Goal: Task Accomplishment & Management: Manage account settings

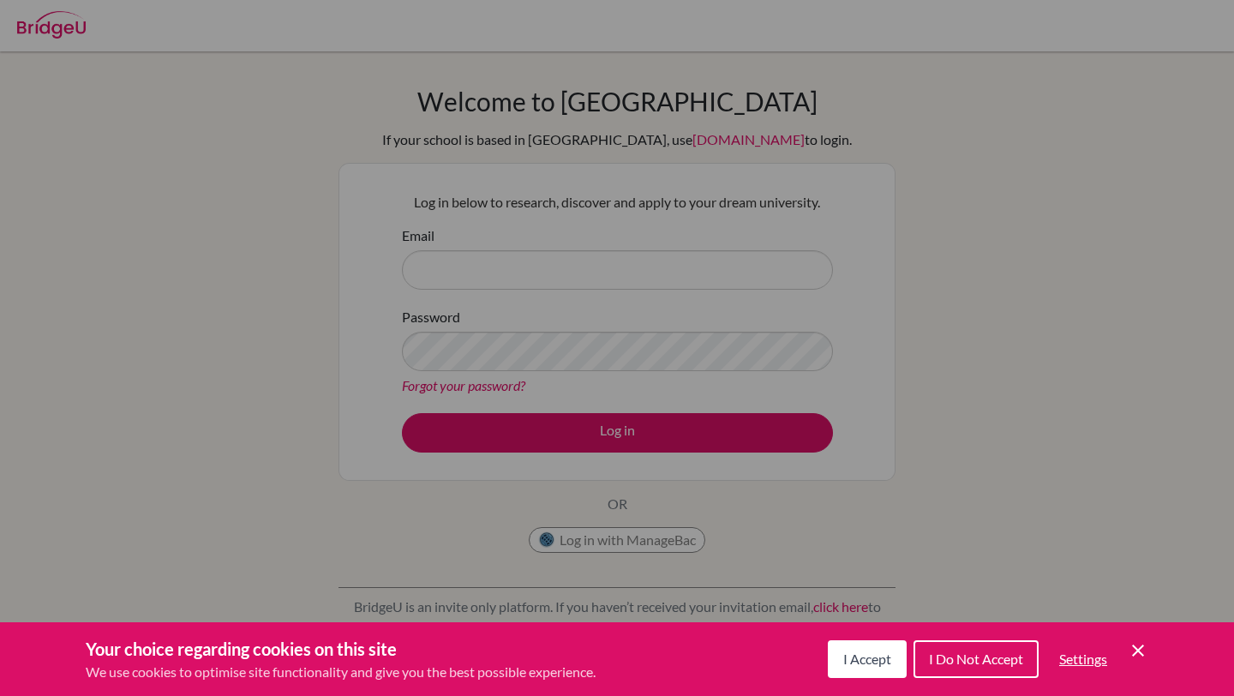
click at [859, 653] on span "I Accept" at bounding box center [867, 658] width 48 height 16
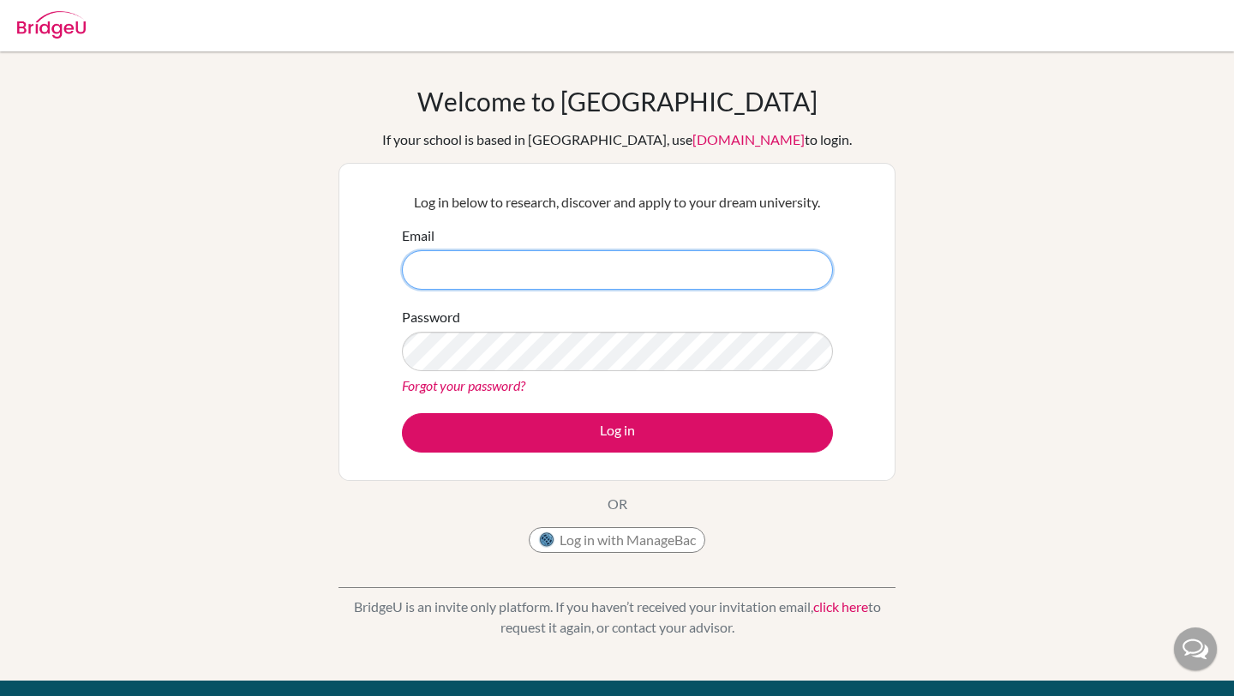
click at [580, 270] on input "Email" at bounding box center [617, 269] width 431 height 39
type input "[DOMAIN_NAME][EMAIL_ADDRESS][DOMAIN_NAME]"
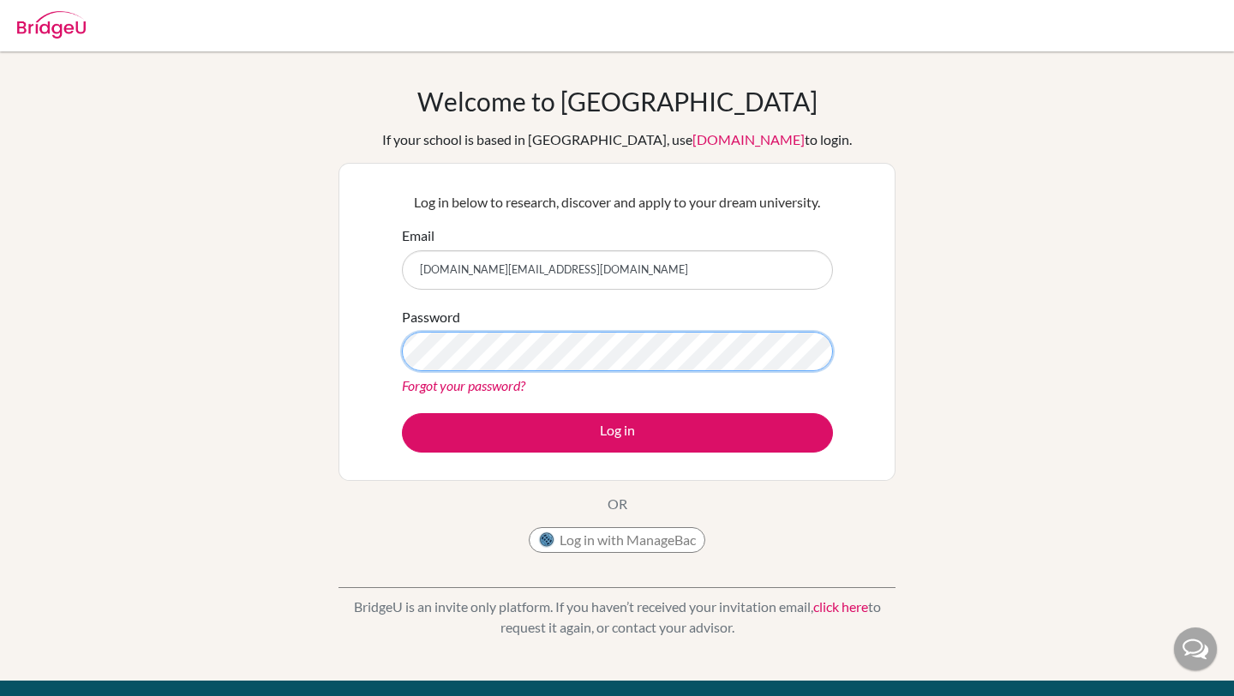
click at [402, 413] on button "Log in" at bounding box center [617, 432] width 431 height 39
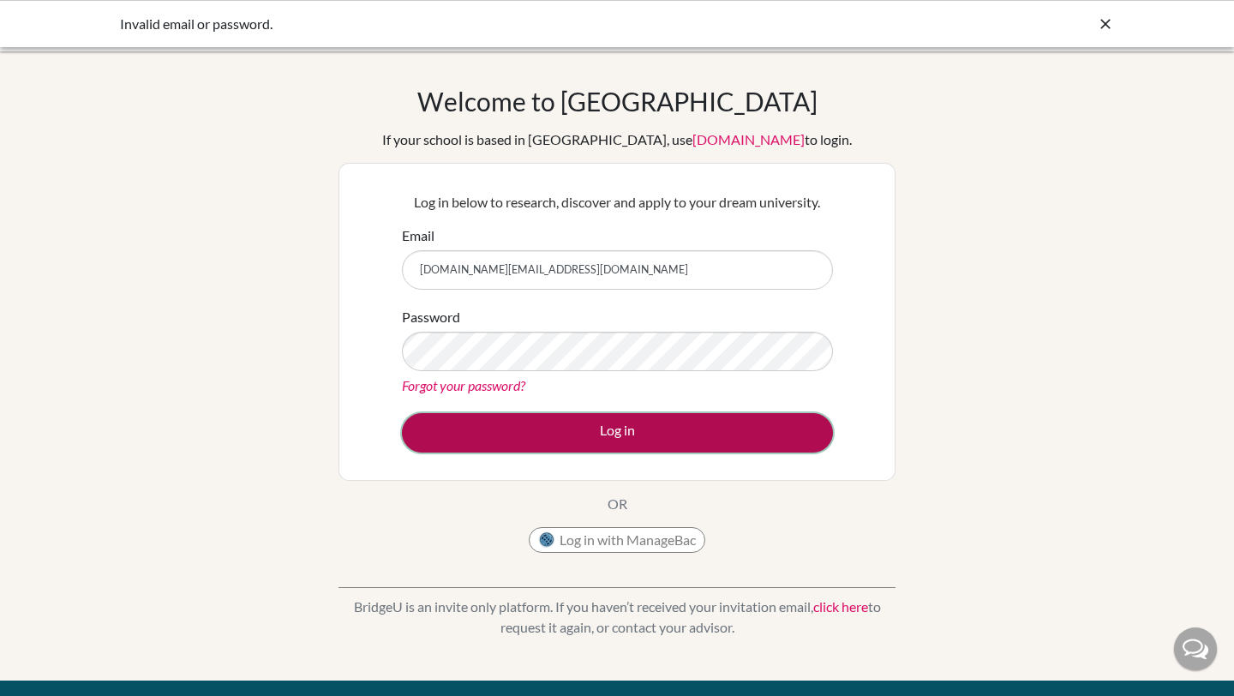
click at [660, 429] on button "Log in" at bounding box center [617, 432] width 431 height 39
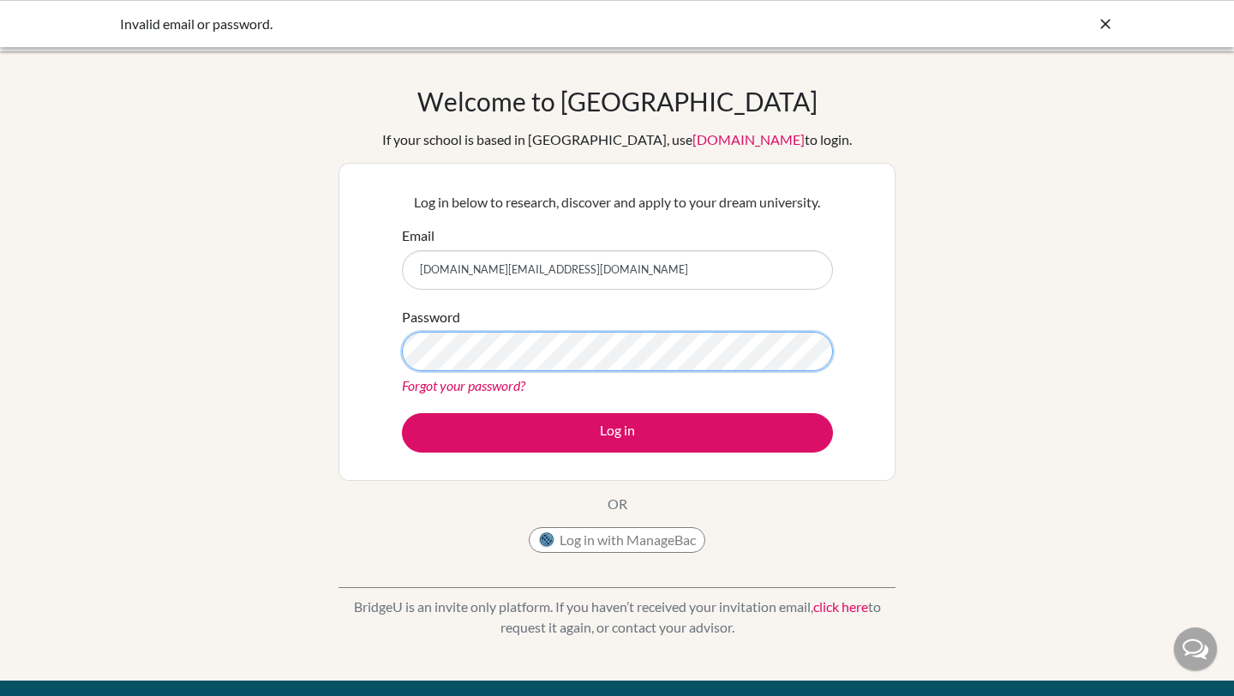
click at [402, 413] on button "Log in" at bounding box center [617, 432] width 431 height 39
click at [490, 382] on link "Forgot your password?" at bounding box center [463, 385] width 123 height 16
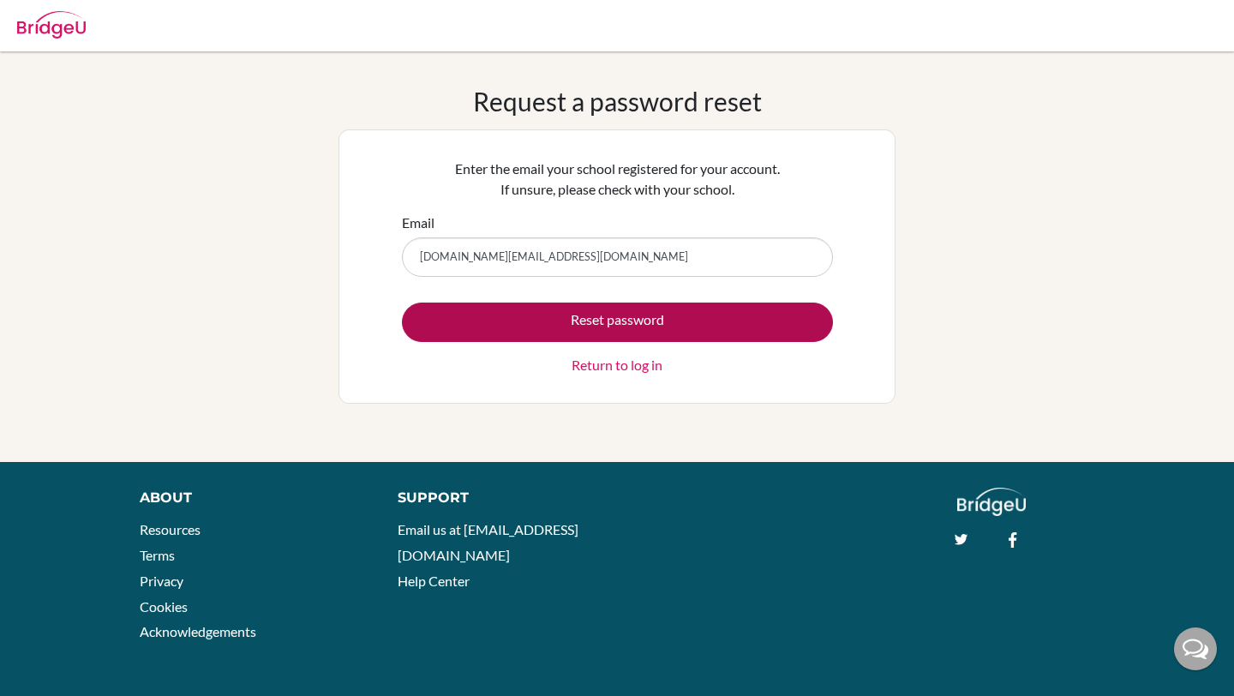
type input "[DOMAIN_NAME][EMAIL_ADDRESS][DOMAIN_NAME]"
click at [402, 302] on button "Reset password" at bounding box center [617, 321] width 431 height 39
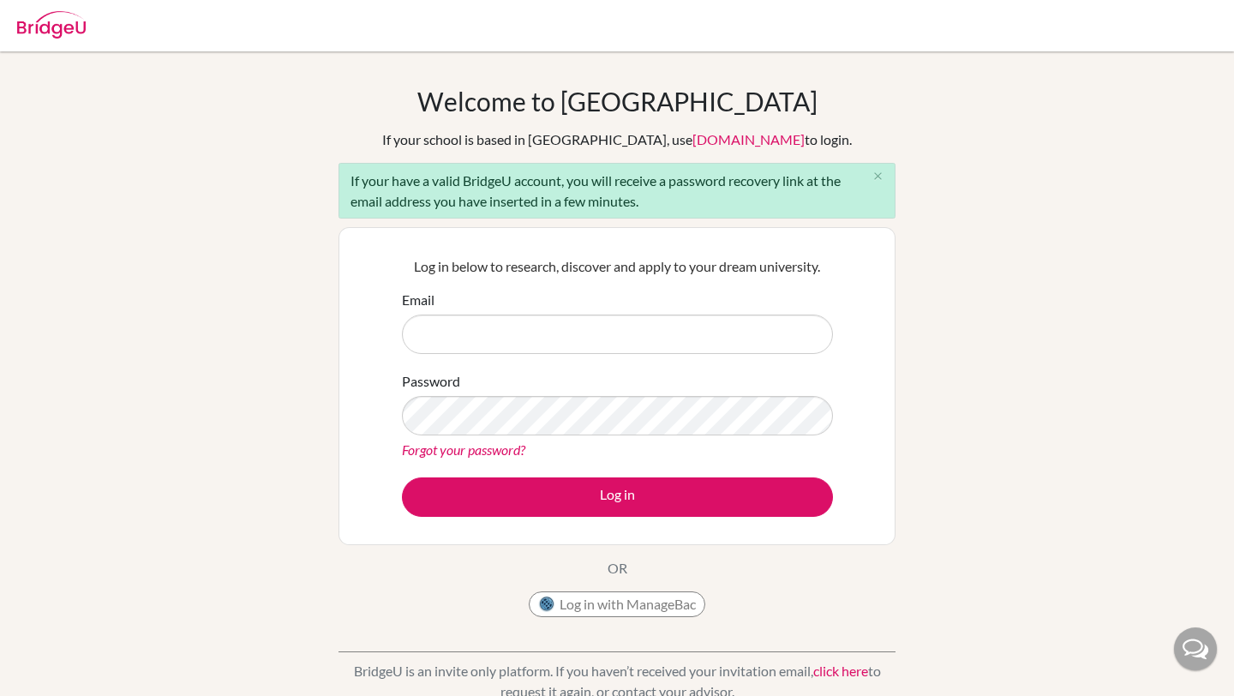
click at [499, 450] on link "Forgot your password?" at bounding box center [463, 449] width 123 height 16
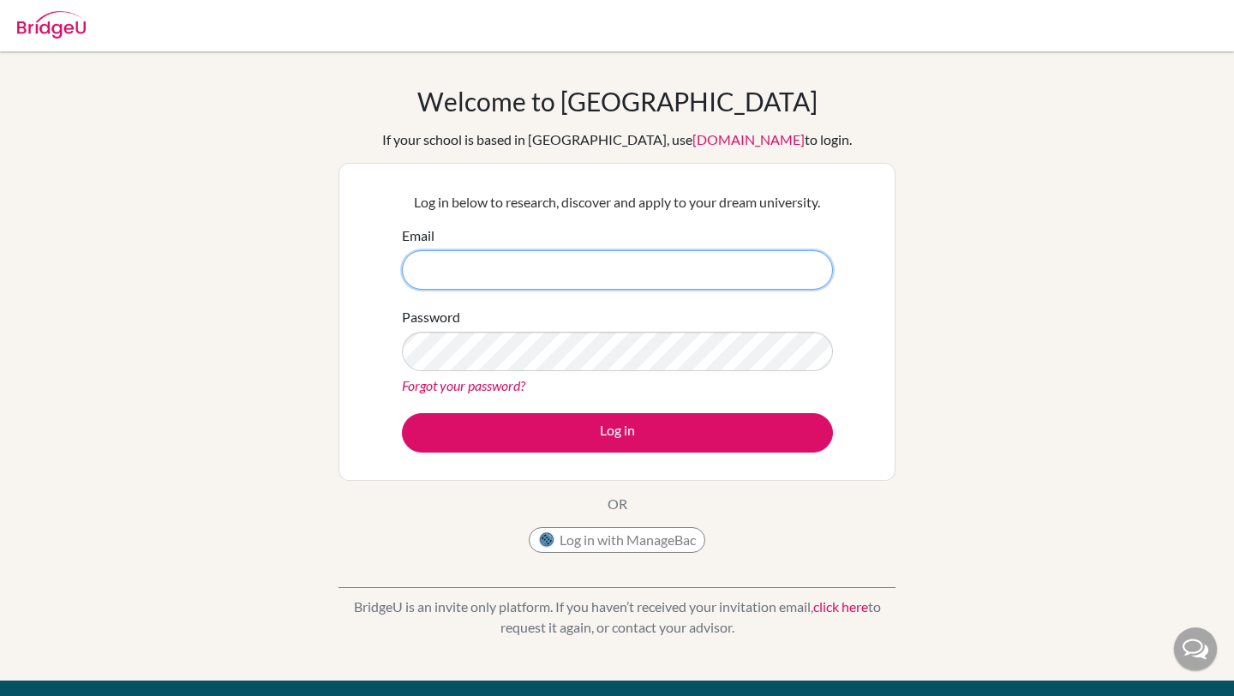
click at [455, 262] on input "Email" at bounding box center [617, 269] width 431 height 39
type input "[DOMAIN_NAME][EMAIL_ADDRESS][DOMAIN_NAME]"
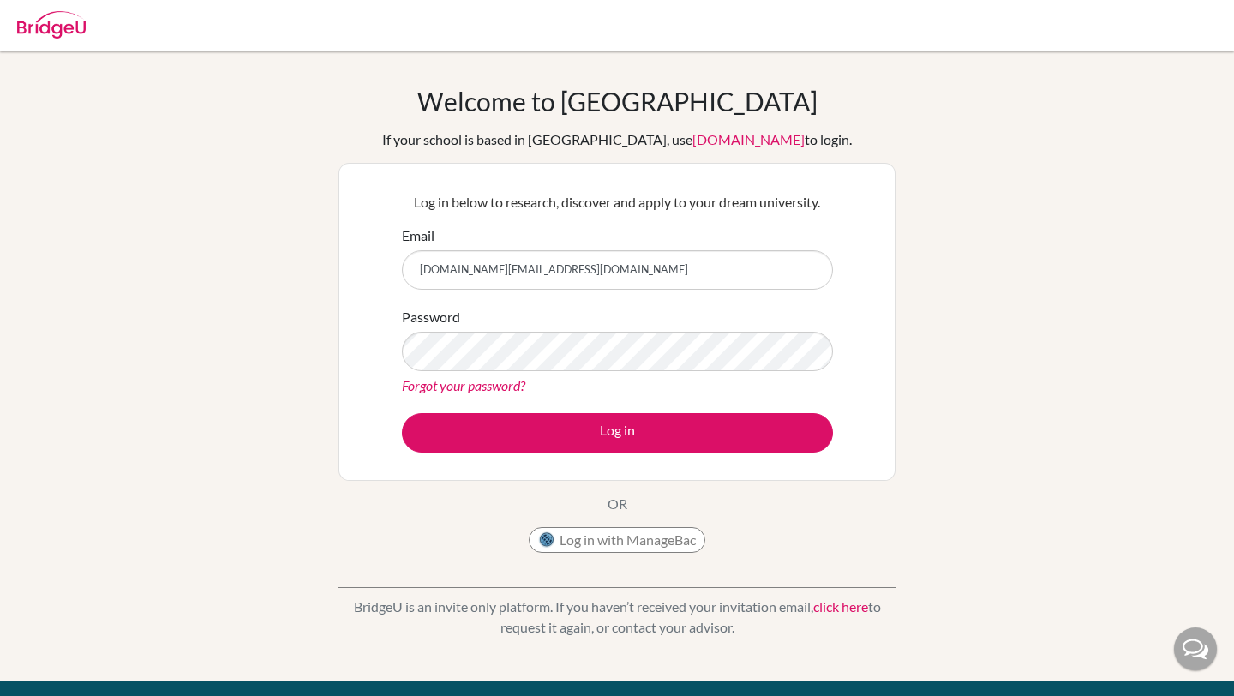
click at [451, 384] on link "Forgot your password?" at bounding box center [463, 385] width 123 height 16
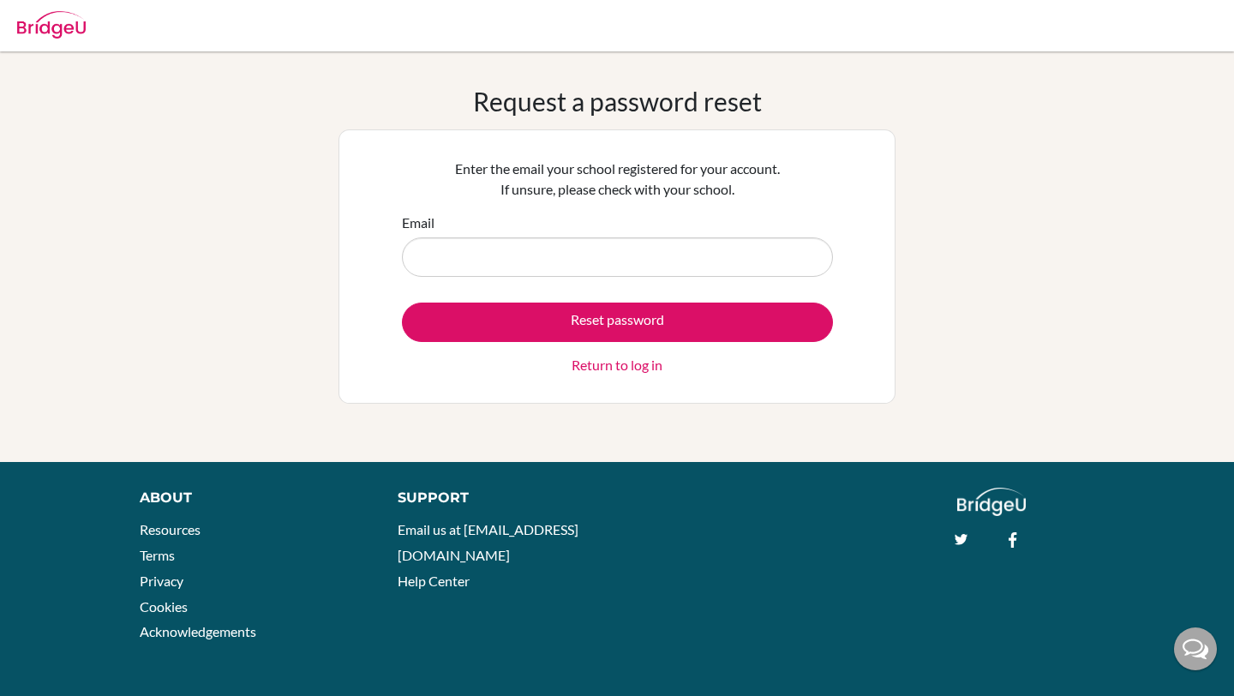
click at [548, 249] on input "Email" at bounding box center [617, 256] width 431 height 39
type input "[DOMAIN_NAME][EMAIL_ADDRESS][DOMAIN_NAME]"
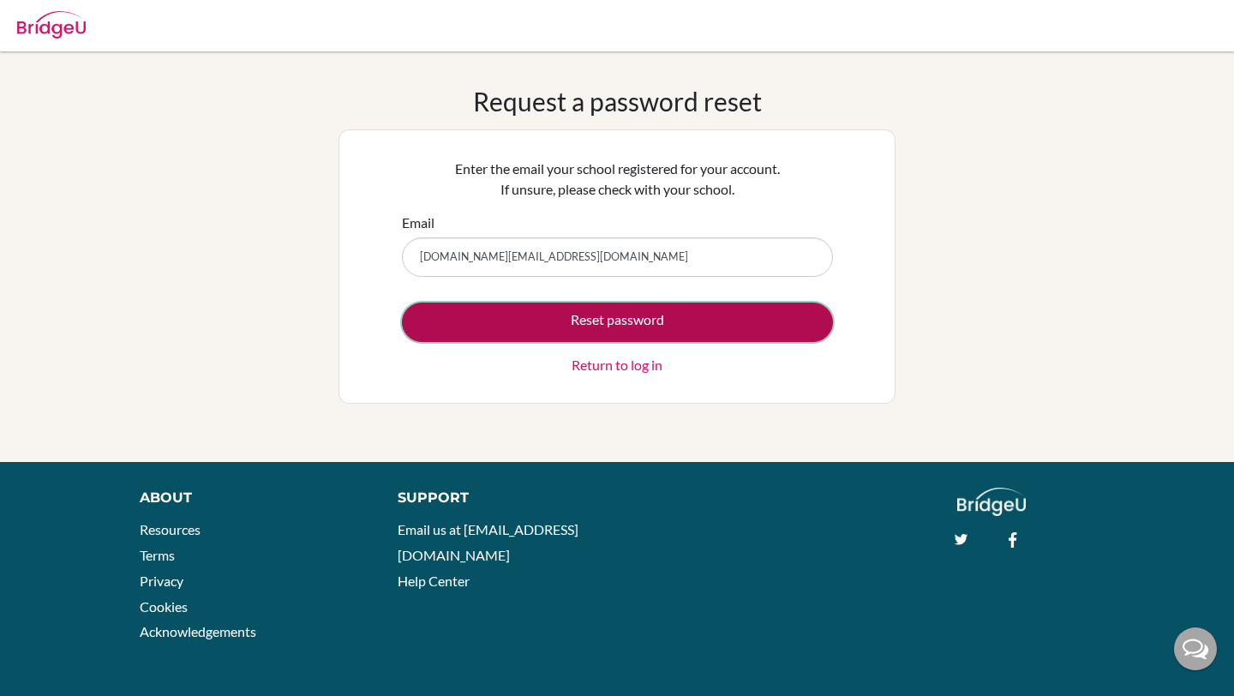
click at [555, 316] on button "Reset password" at bounding box center [617, 321] width 431 height 39
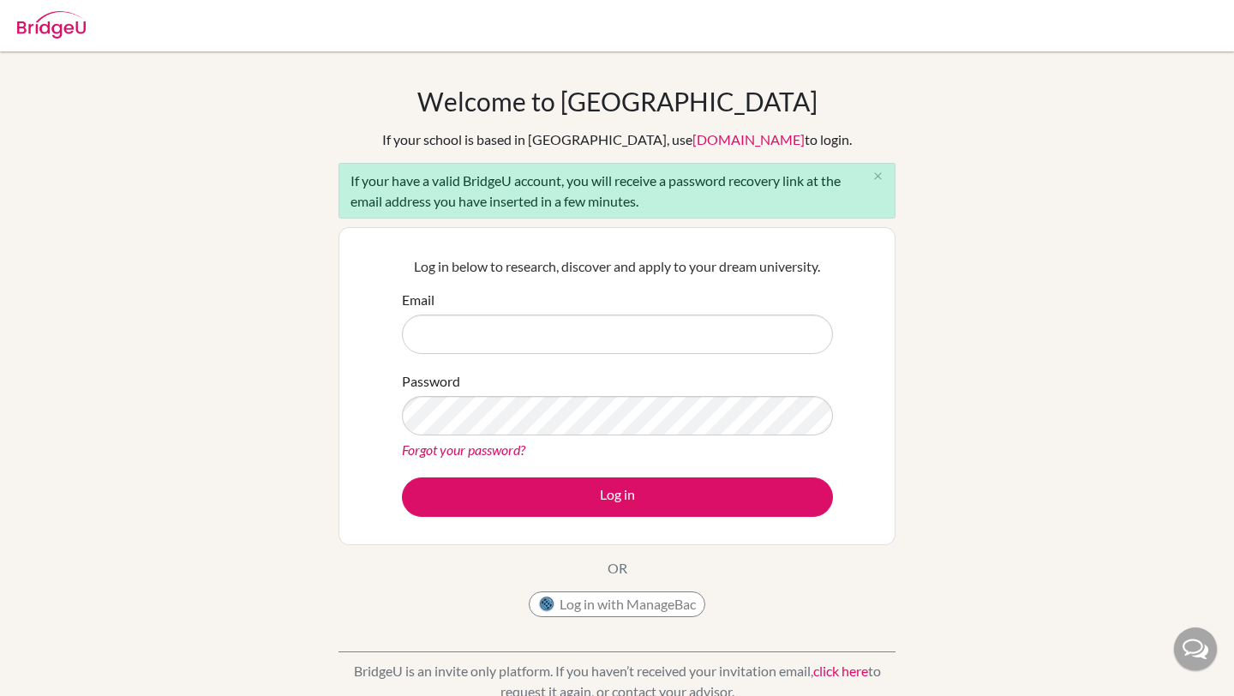
click at [553, 330] on input "Email" at bounding box center [617, 333] width 431 height 39
type input "[DOMAIN_NAME][EMAIL_ADDRESS][DOMAIN_NAME]"
click at [878, 179] on icon "close" at bounding box center [877, 176] width 13 height 13
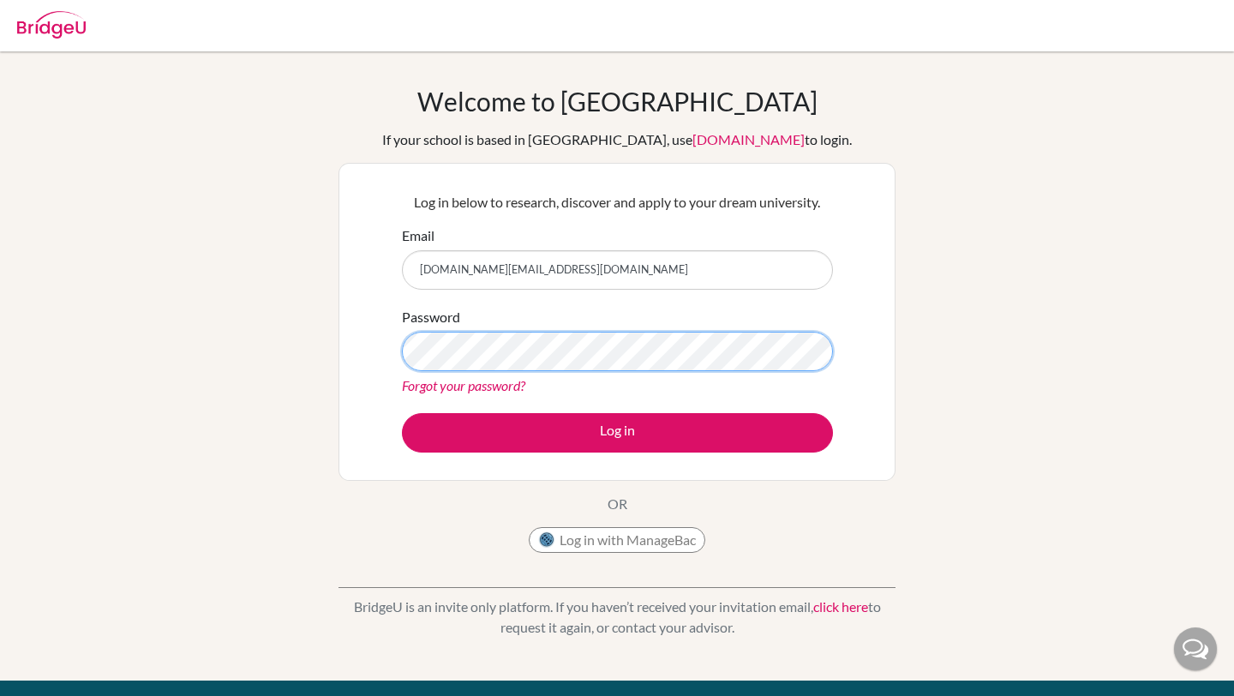
click at [402, 413] on button "Log in" at bounding box center [617, 432] width 431 height 39
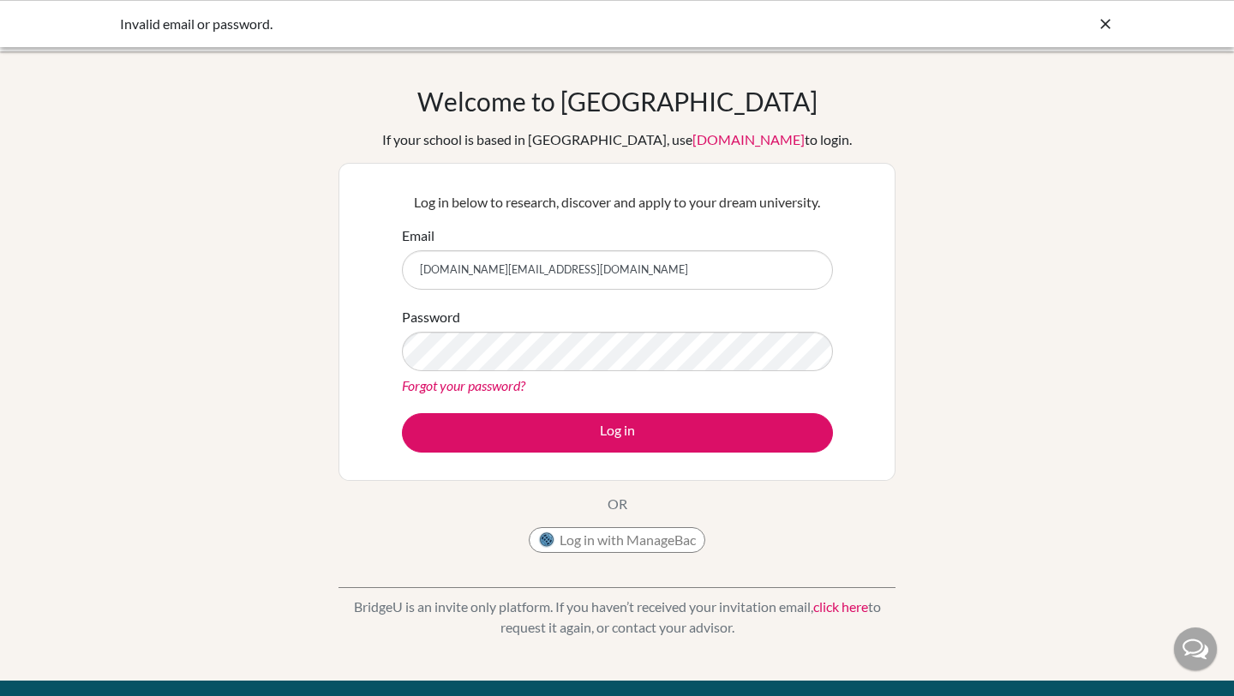
type input "[DOMAIN_NAME][EMAIL_ADDRESS][DOMAIN_NAME]"
click at [402, 413] on button "Log in" at bounding box center [617, 432] width 431 height 39
type input "[DOMAIN_NAME][EMAIL_ADDRESS][DOMAIN_NAME]"
click at [402, 413] on button "Log in" at bounding box center [617, 432] width 431 height 39
type input "pasoot.it@gmail.com"
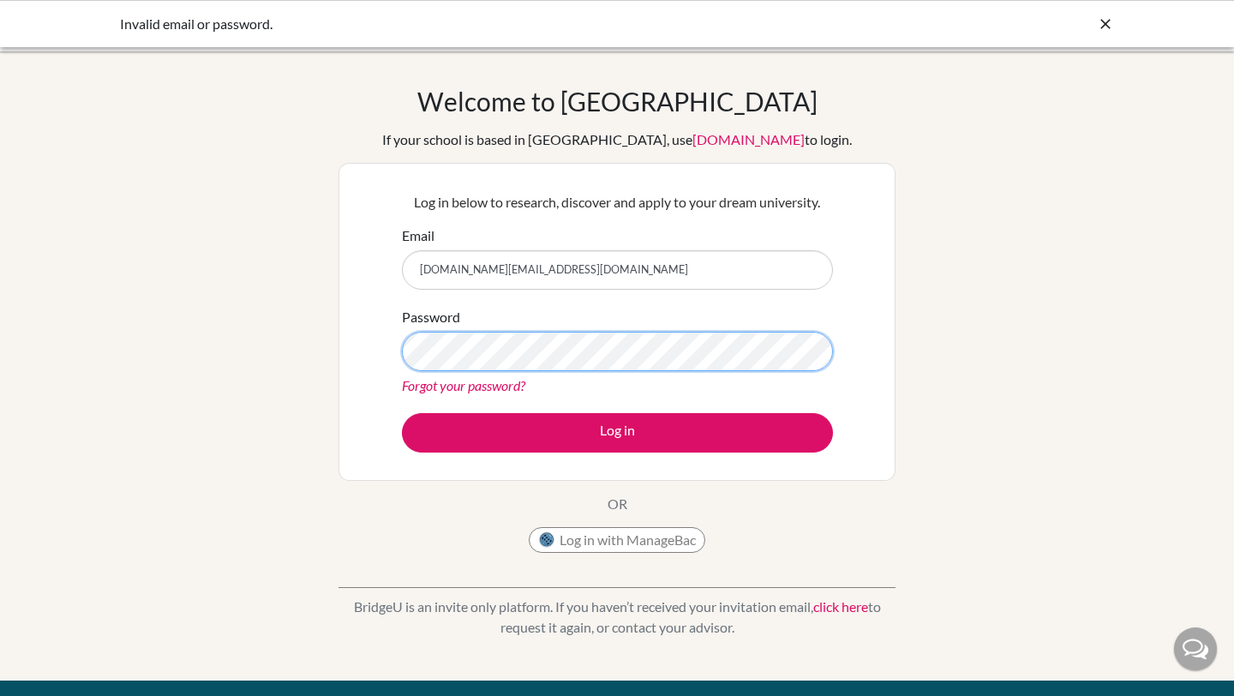
click at [402, 413] on button "Log in" at bounding box center [617, 432] width 431 height 39
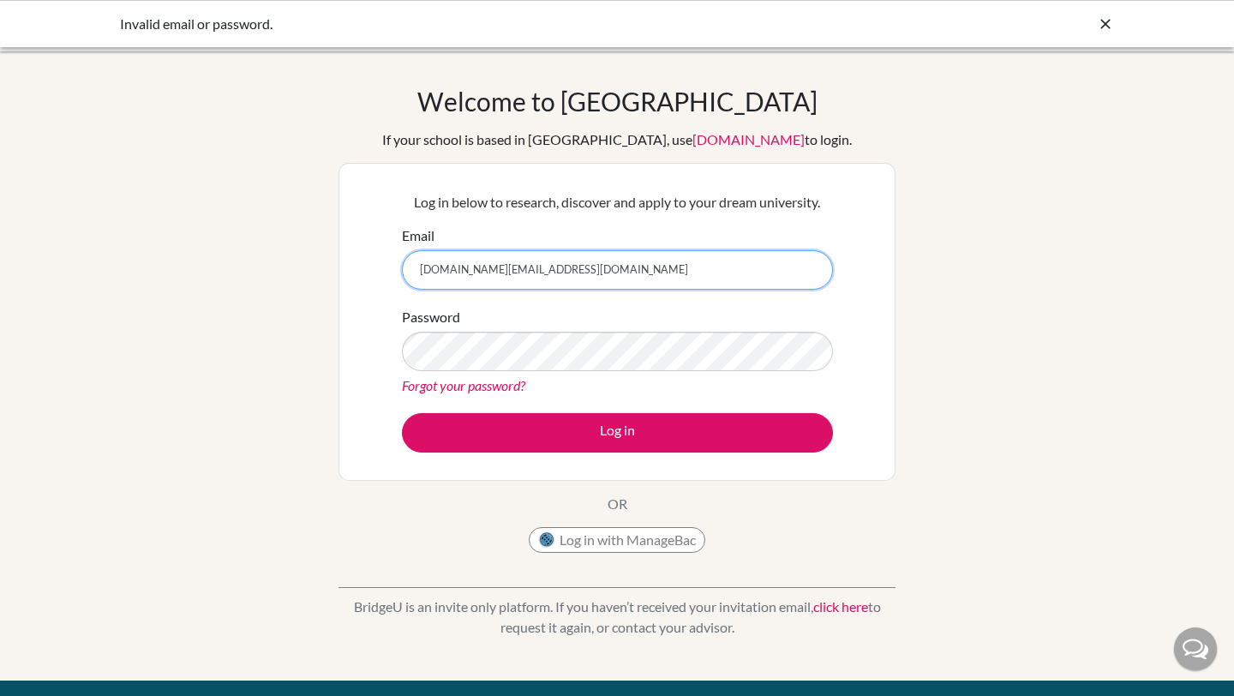
click at [513, 271] on input "[DOMAIN_NAME][EMAIL_ADDRESS][DOMAIN_NAME]" at bounding box center [617, 269] width 431 height 39
click at [513, 271] on input "pasoot.it@gmail.com" at bounding box center [617, 269] width 431 height 39
click at [513, 271] on input "[DOMAIN_NAME][EMAIL_ADDRESS][DOMAIN_NAME]" at bounding box center [617, 269] width 431 height 39
click at [583, 281] on input "[DOMAIN_NAME][EMAIL_ADDRESS][DOMAIN_NAME]" at bounding box center [617, 269] width 431 height 39
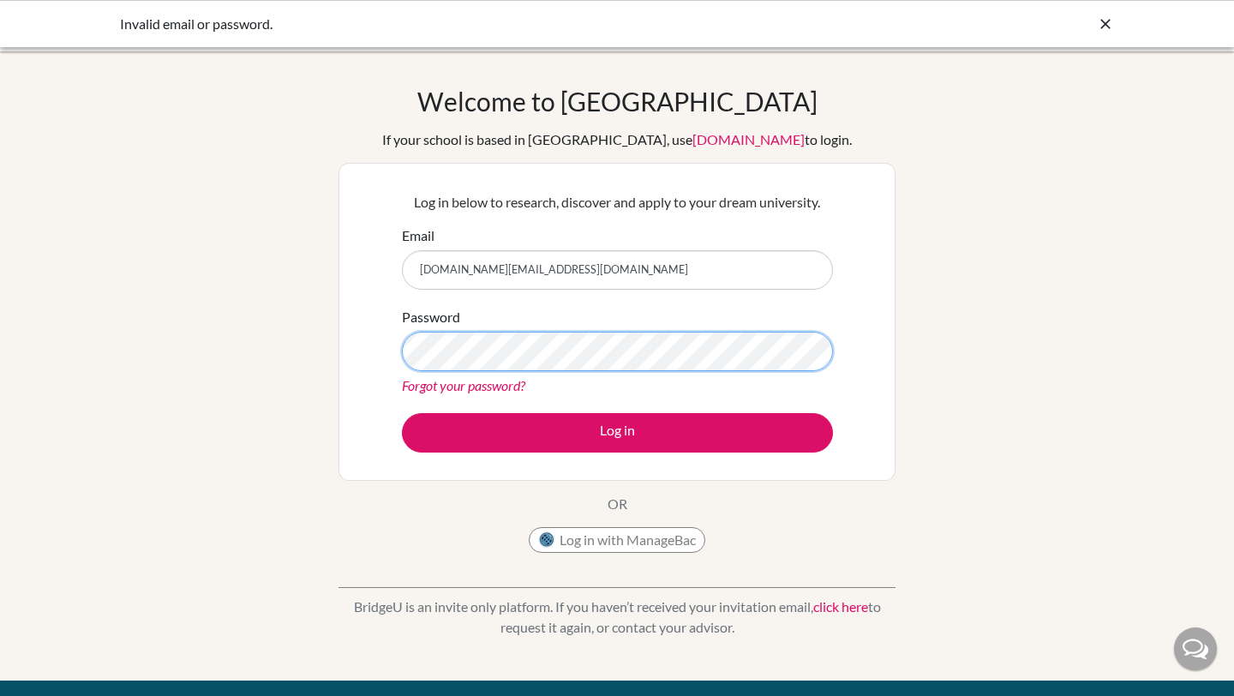
click at [402, 413] on button "Log in" at bounding box center [617, 432] width 431 height 39
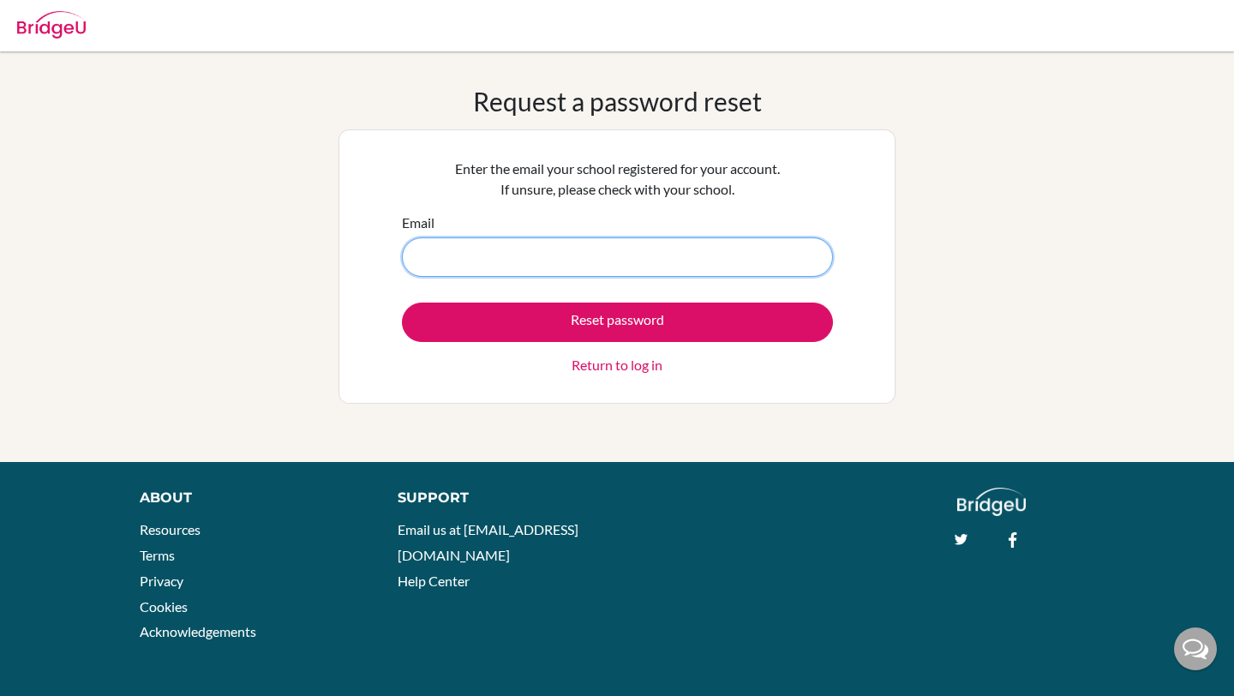
click at [517, 264] on input "Email" at bounding box center [617, 256] width 431 height 39
type input "pasoot.it@gmail.com"
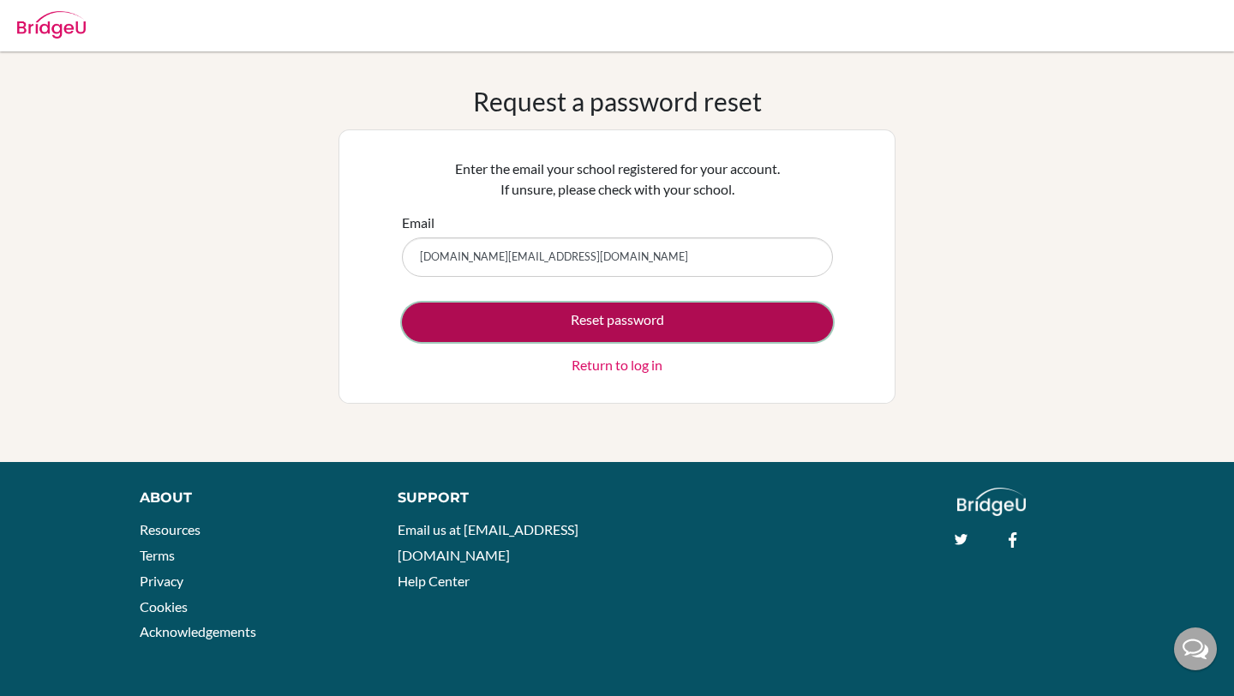
click at [559, 329] on button "Reset password" at bounding box center [617, 321] width 431 height 39
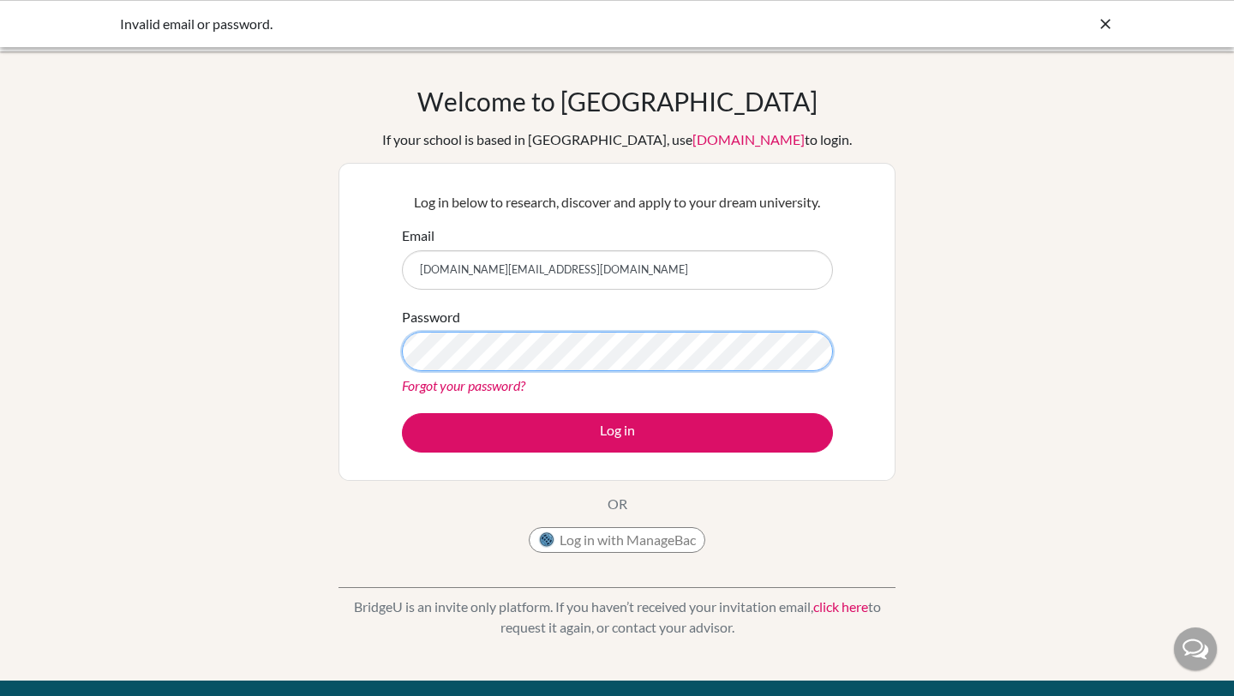
click at [402, 413] on button "Log in" at bounding box center [617, 432] width 431 height 39
click at [446, 380] on link "Forgot your password?" at bounding box center [463, 385] width 123 height 16
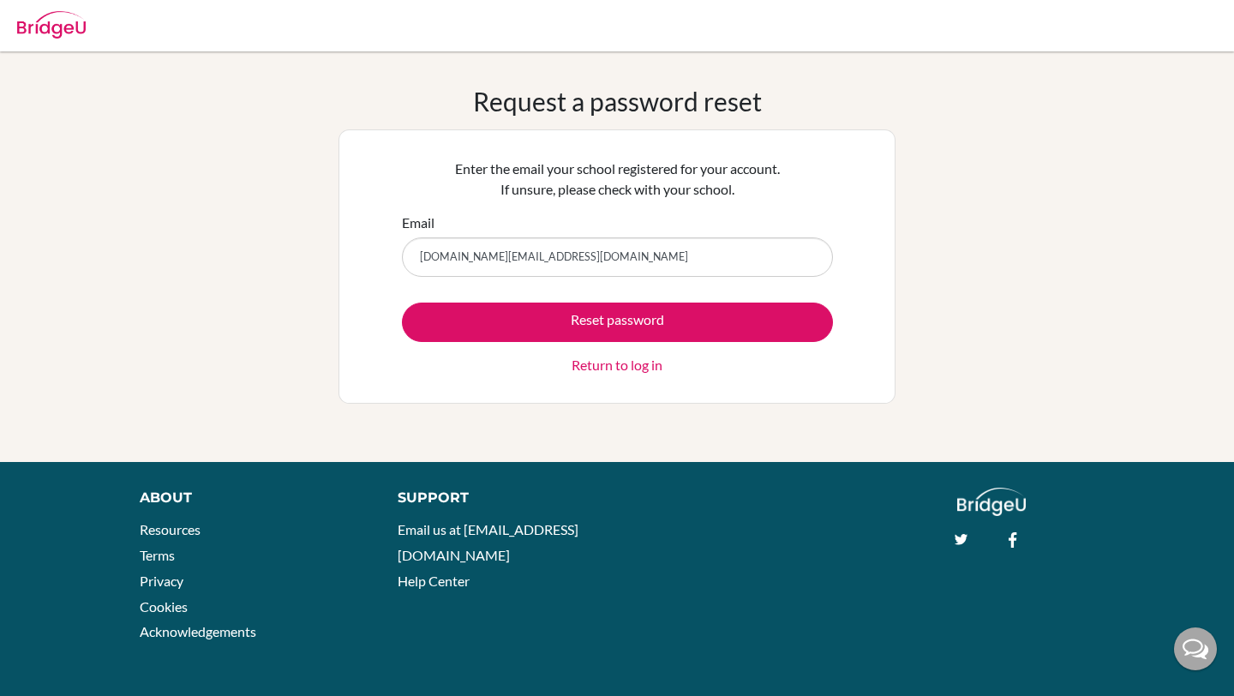
type input "[DOMAIN_NAME][EMAIL_ADDRESS][DOMAIN_NAME]"
click at [402, 302] on button "Reset password" at bounding box center [617, 321] width 431 height 39
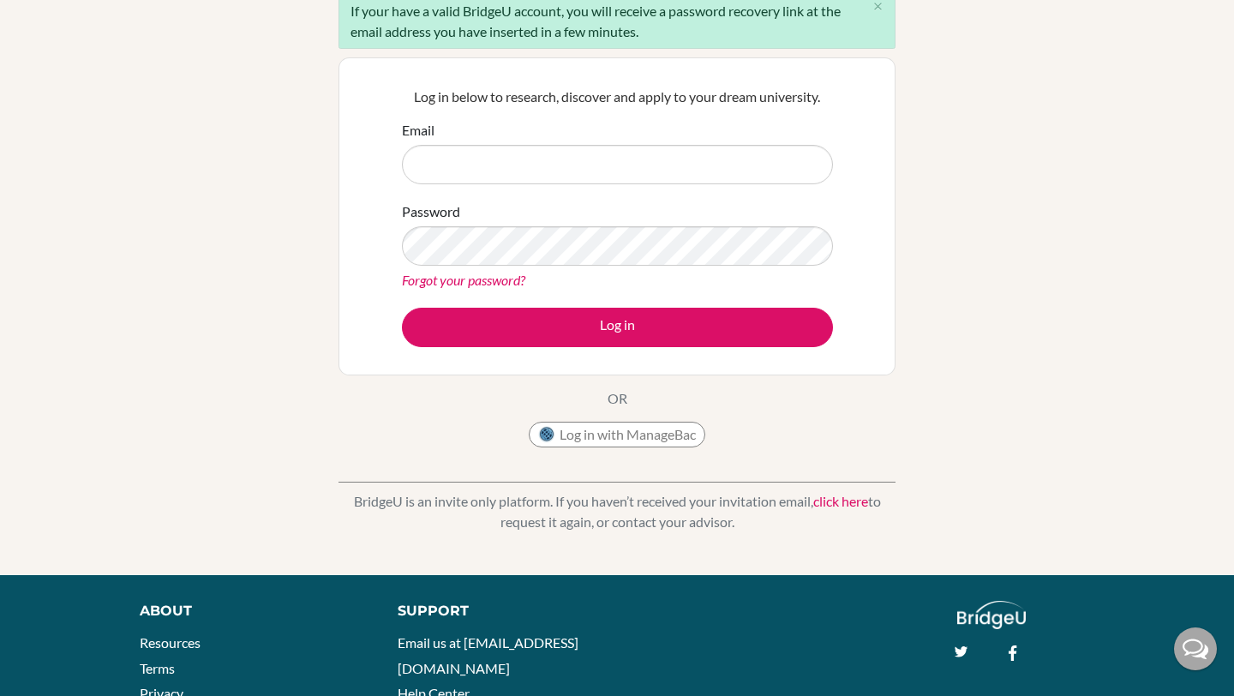
scroll to position [199, 0]
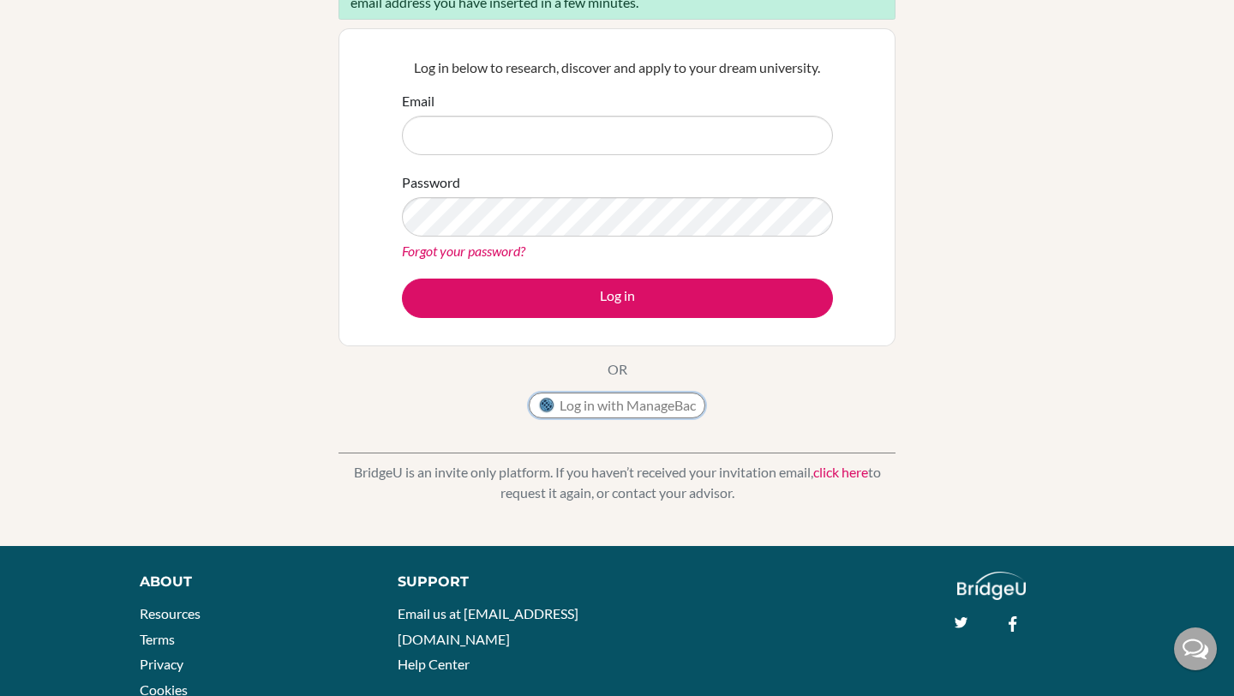
click at [648, 406] on button "Log in with ManageBac" at bounding box center [617, 405] width 176 height 26
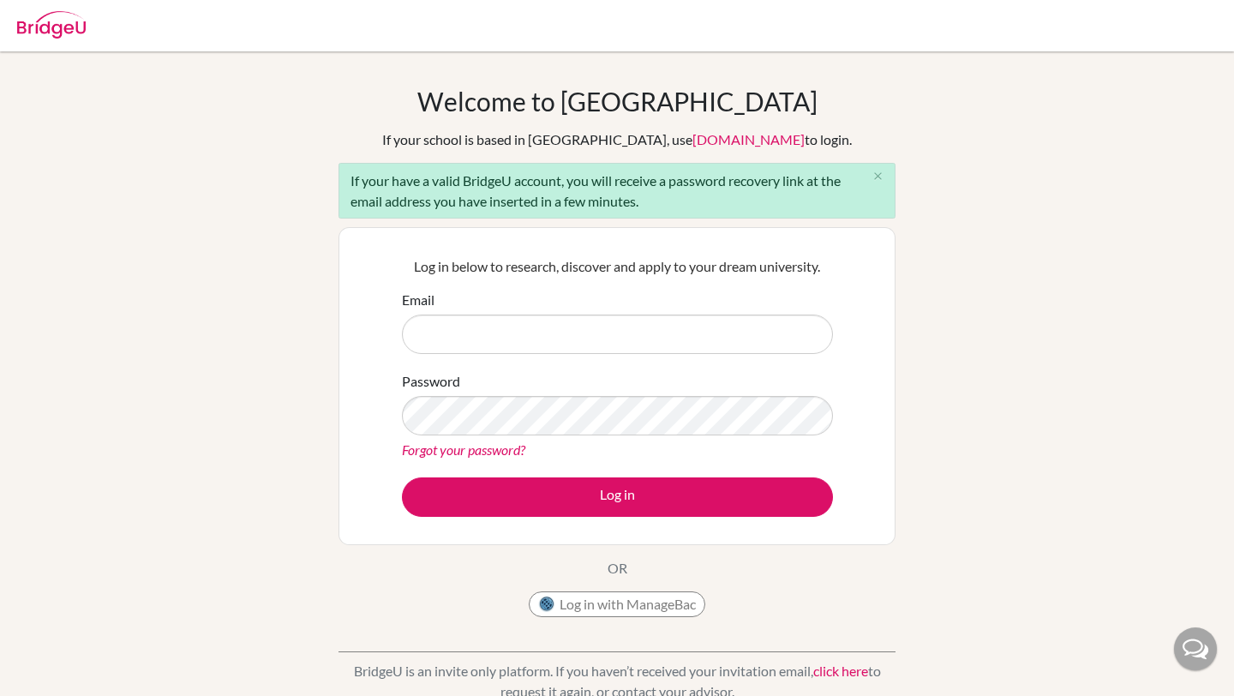
click at [47, 19] on img at bounding box center [51, 24] width 69 height 27
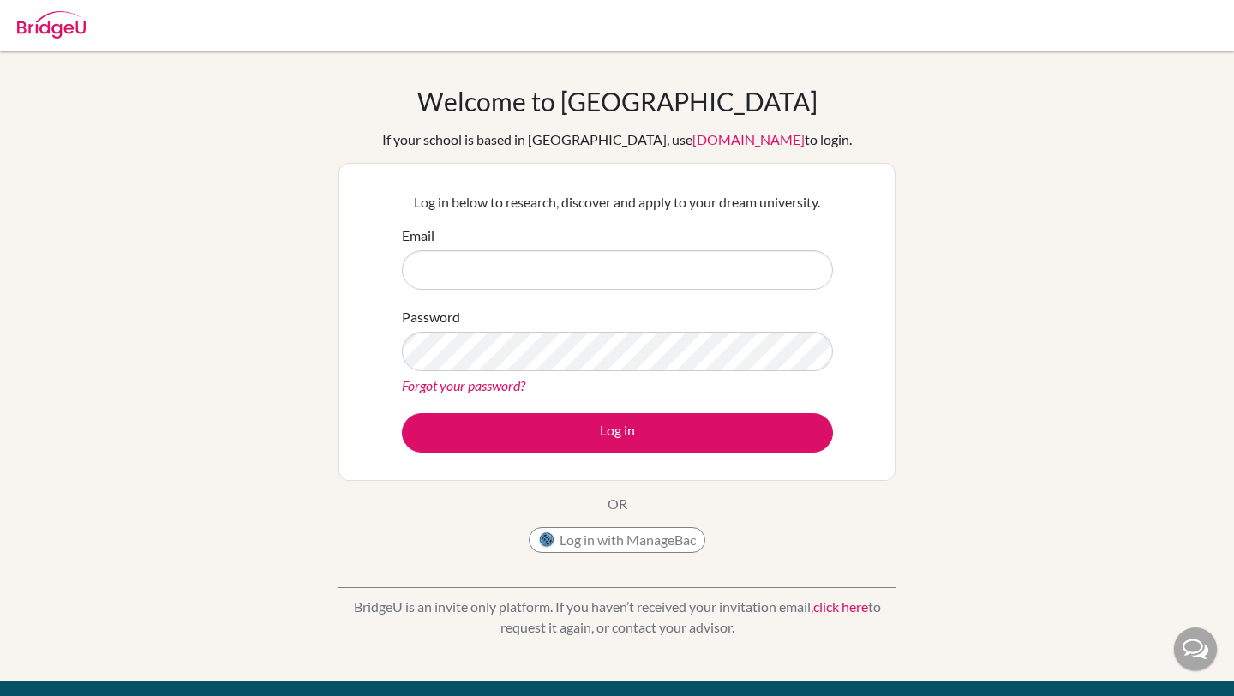
click at [53, 21] on img at bounding box center [51, 24] width 69 height 27
click at [437, 269] on input "Email" at bounding box center [617, 269] width 431 height 39
type input "[DOMAIN_NAME][EMAIL_ADDRESS][DOMAIN_NAME]"
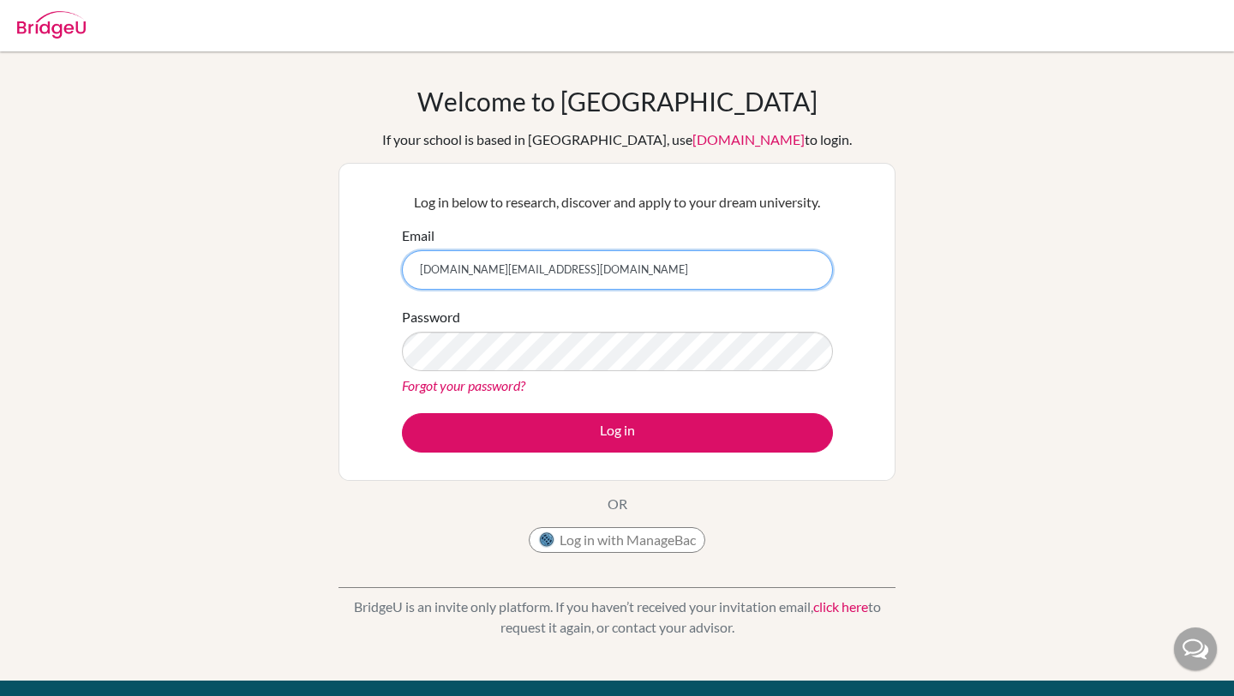
click at [586, 270] on input "[DOMAIN_NAME][EMAIL_ADDRESS][DOMAIN_NAME]" at bounding box center [617, 269] width 431 height 39
click at [586, 270] on input "pasoot.it@gmail.com" at bounding box center [617, 269] width 431 height 39
type input "g"
